Goal: Task Accomplishment & Management: Manage account settings

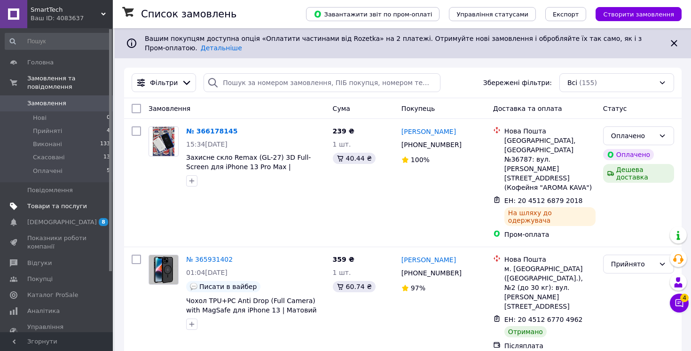
click at [65, 206] on span "Товари та послуги" at bounding box center [57, 206] width 60 height 8
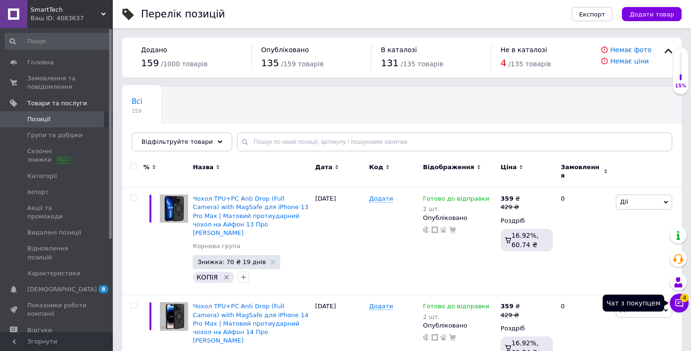
click at [675, 302] on icon at bounding box center [679, 303] width 9 height 9
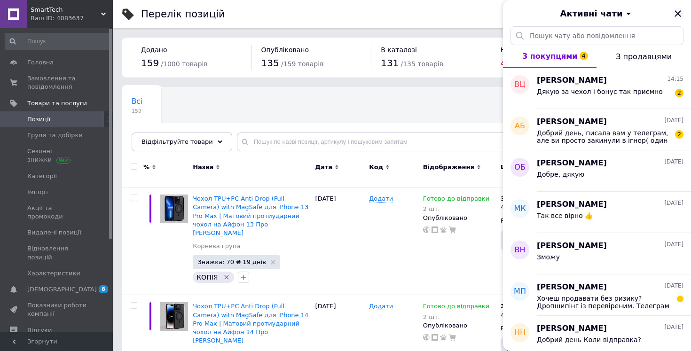
click at [676, 17] on icon "Закрити" at bounding box center [678, 13] width 11 height 11
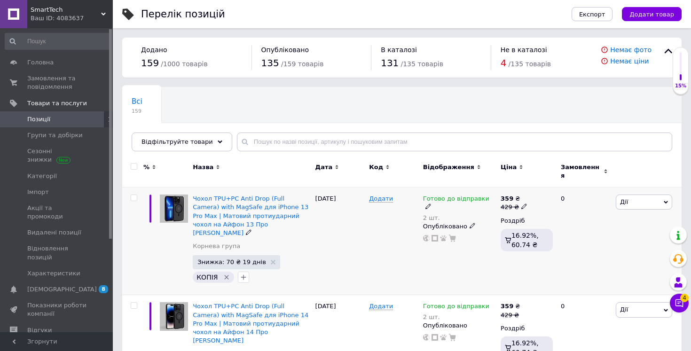
click at [225, 274] on icon "Видалити мітку" at bounding box center [227, 278] width 8 height 8
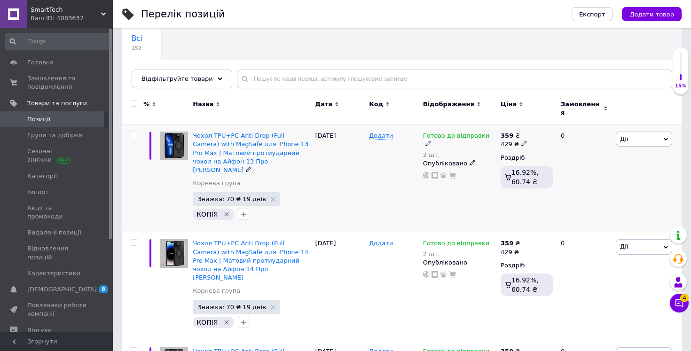
scroll to position [79, 0]
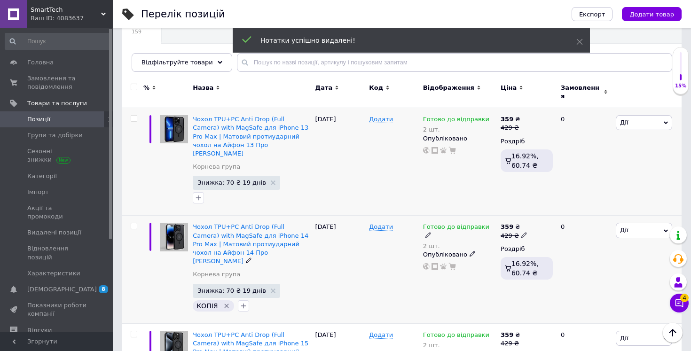
click at [223, 302] on icon "Видалити мітку" at bounding box center [227, 306] width 8 height 8
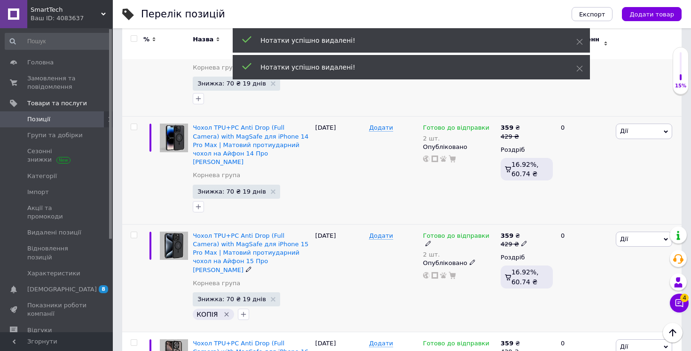
click at [225, 313] on icon "Видалити мітку" at bounding box center [227, 315] width 4 height 4
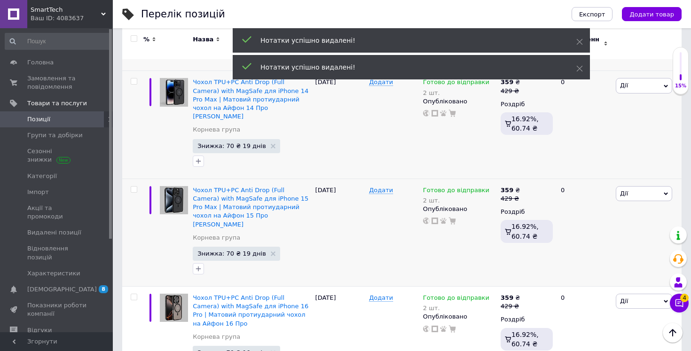
scroll to position [0, 0]
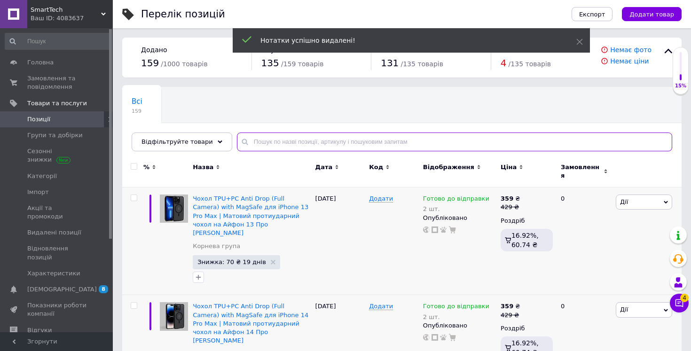
click at [274, 139] on input "text" at bounding box center [454, 142] width 435 height 19
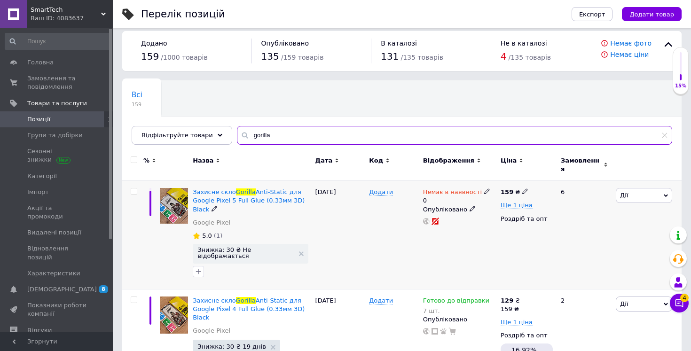
scroll to position [8, 0]
type input "gorilla"
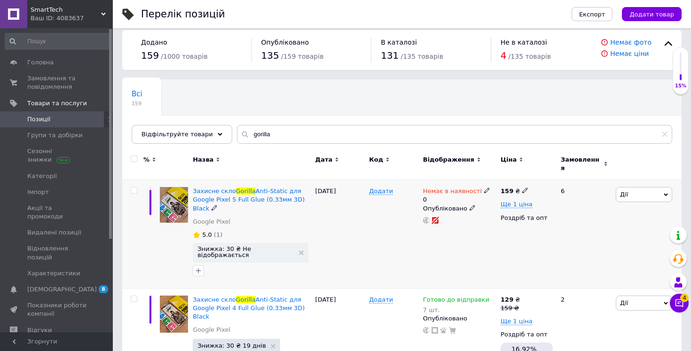
click at [134, 188] on input "checkbox" at bounding box center [134, 191] width 6 height 6
checkbox input "true"
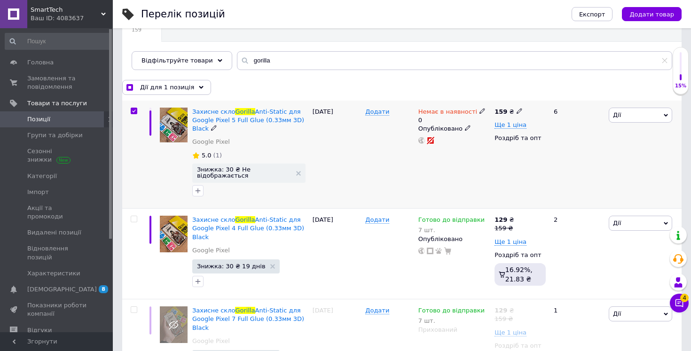
scroll to position [100, 0]
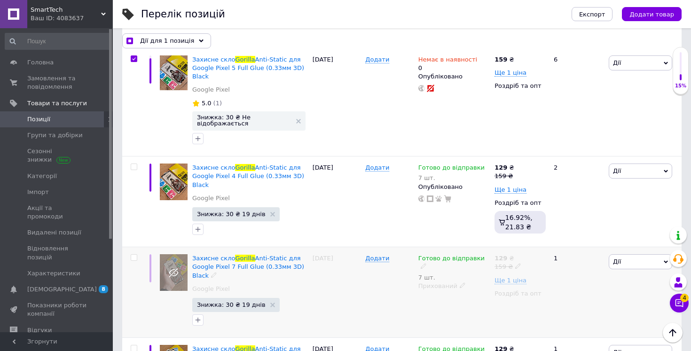
click at [133, 257] on input "checkbox" at bounding box center [134, 258] width 6 height 6
checkbox input "true"
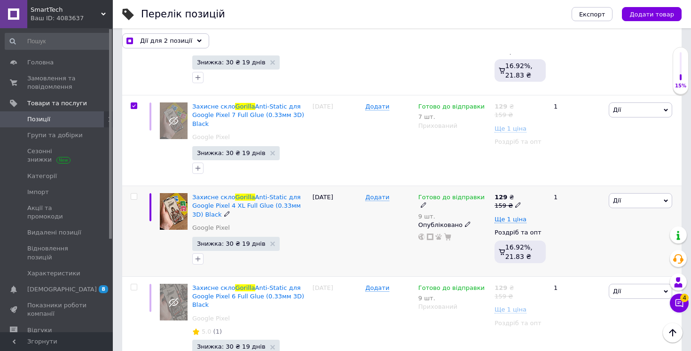
scroll to position [305, 0]
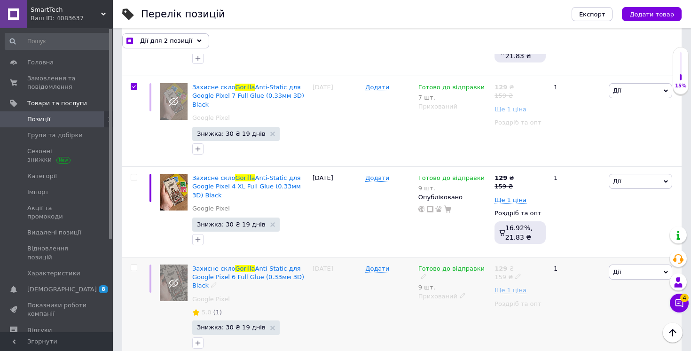
click at [134, 267] on input "checkbox" at bounding box center [134, 268] width 6 height 6
checkbox input "true"
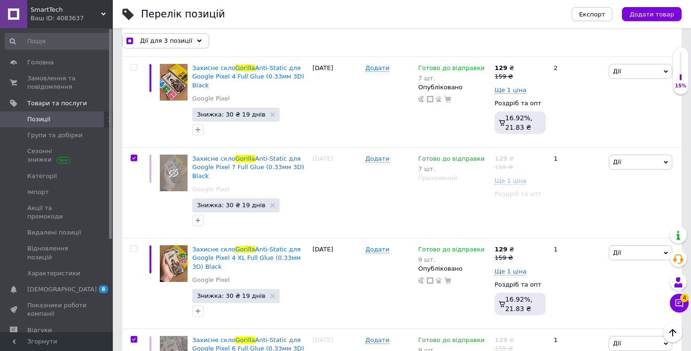
scroll to position [0, 0]
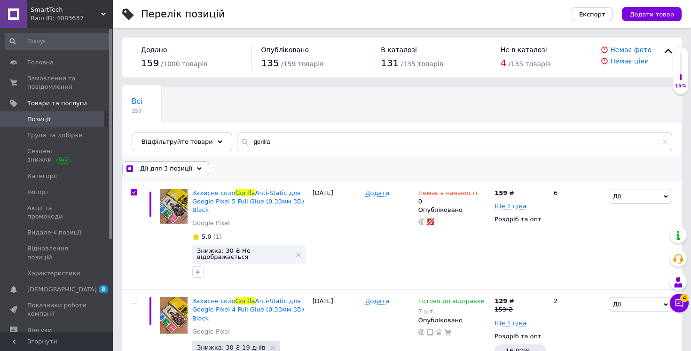
click at [191, 173] on div "Дії для 3 позиції" at bounding box center [165, 168] width 87 height 15
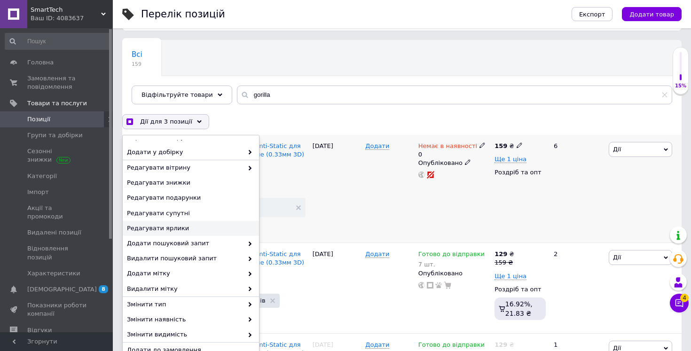
scroll to position [51, 0]
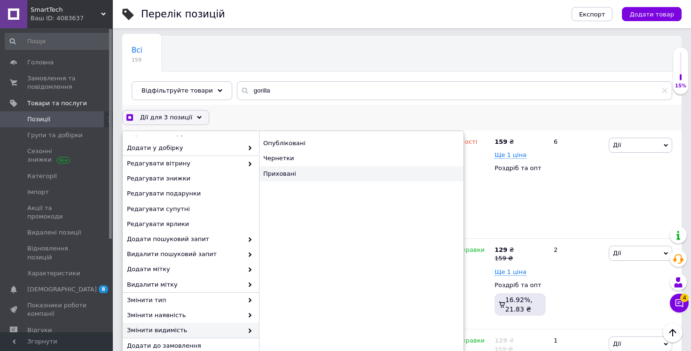
click at [283, 177] on div "Приховані" at bounding box center [361, 173] width 205 height 15
checkbox input "true"
checkbox input "false"
